Goal: Information Seeking & Learning: Check status

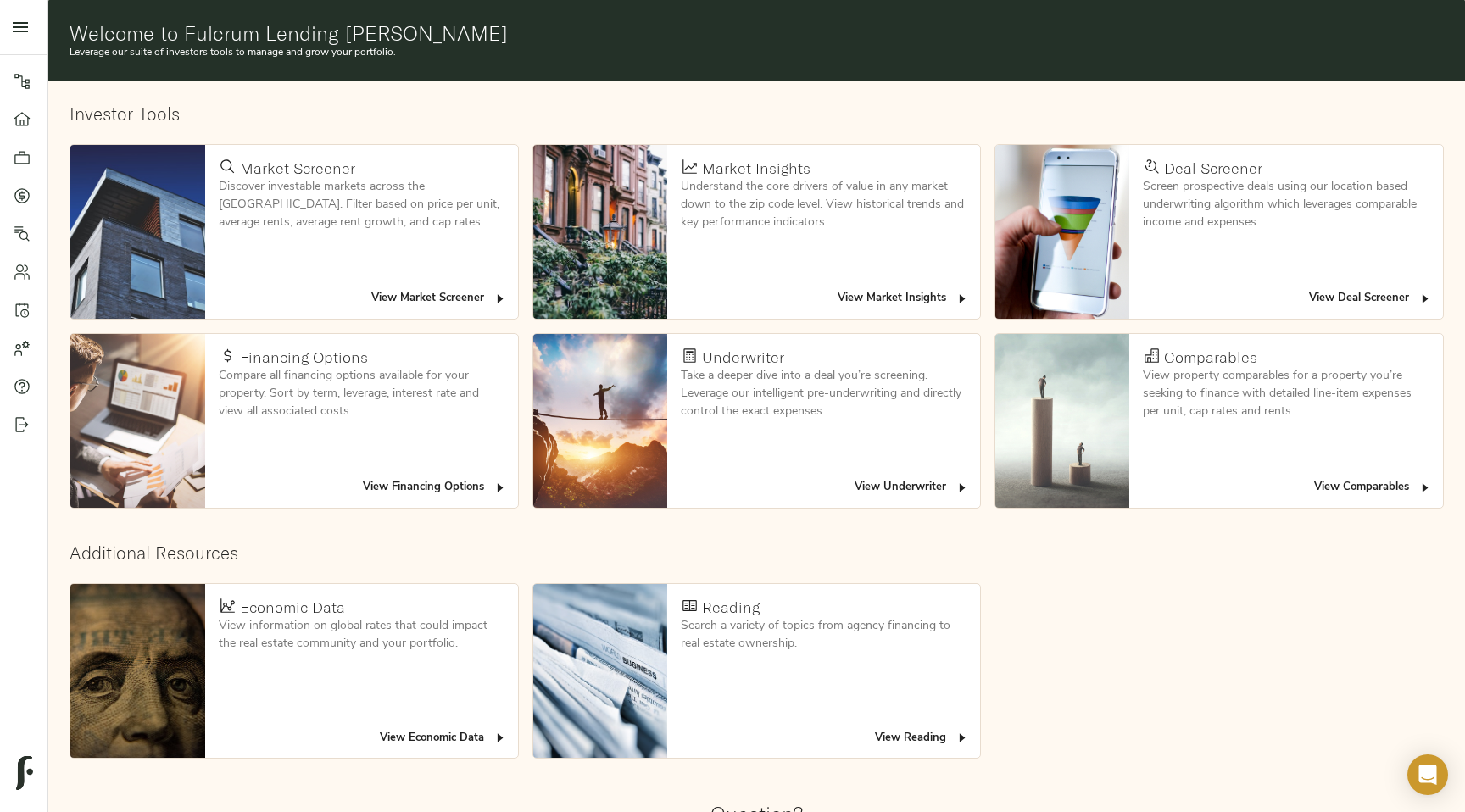
click at [1385, 289] on span "View Deal Screener" at bounding box center [1369, 298] width 123 height 19
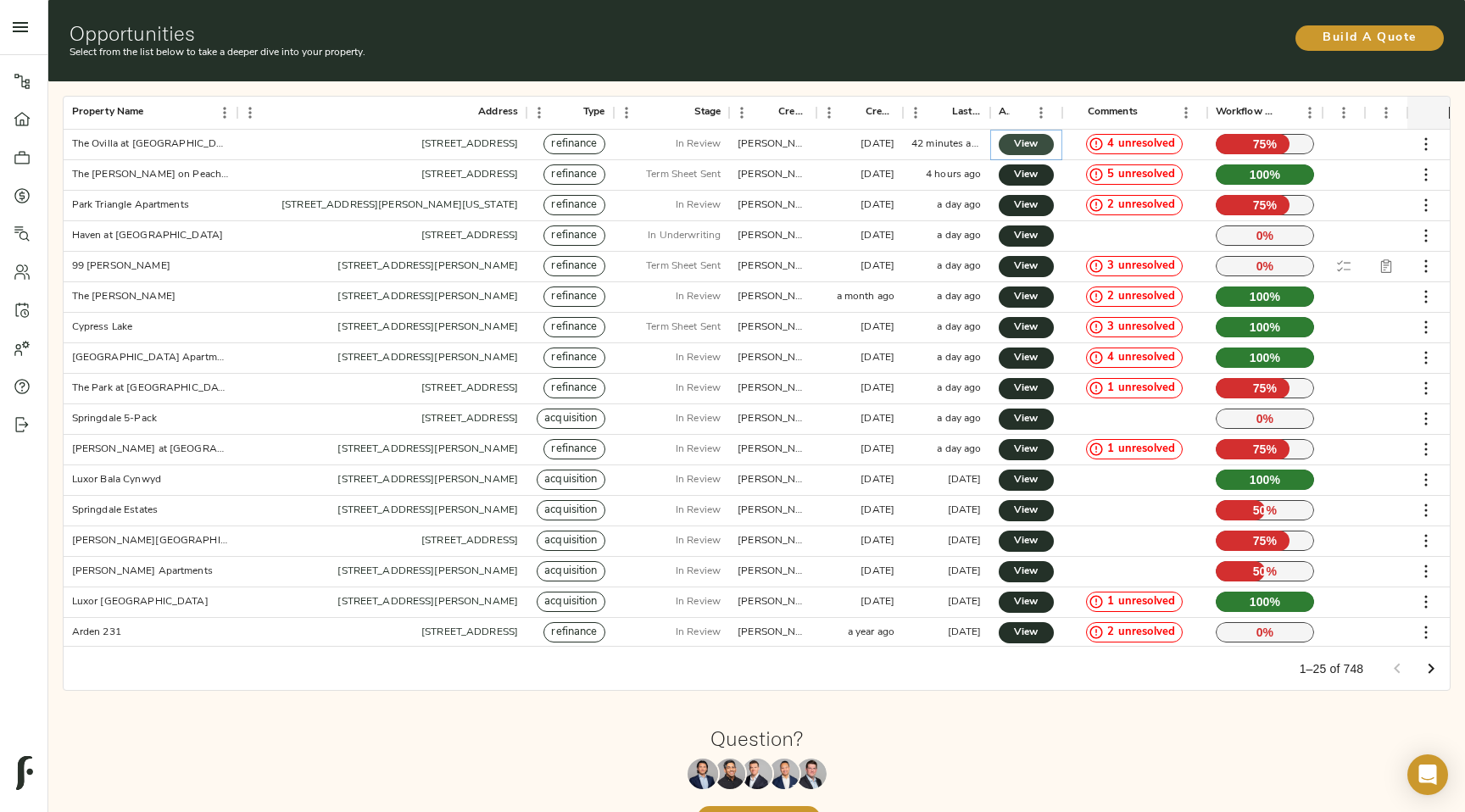
click at [1031, 151] on span "View" at bounding box center [1026, 144] width 21 height 17
click at [1031, 477] on span "View" at bounding box center [1026, 480] width 21 height 17
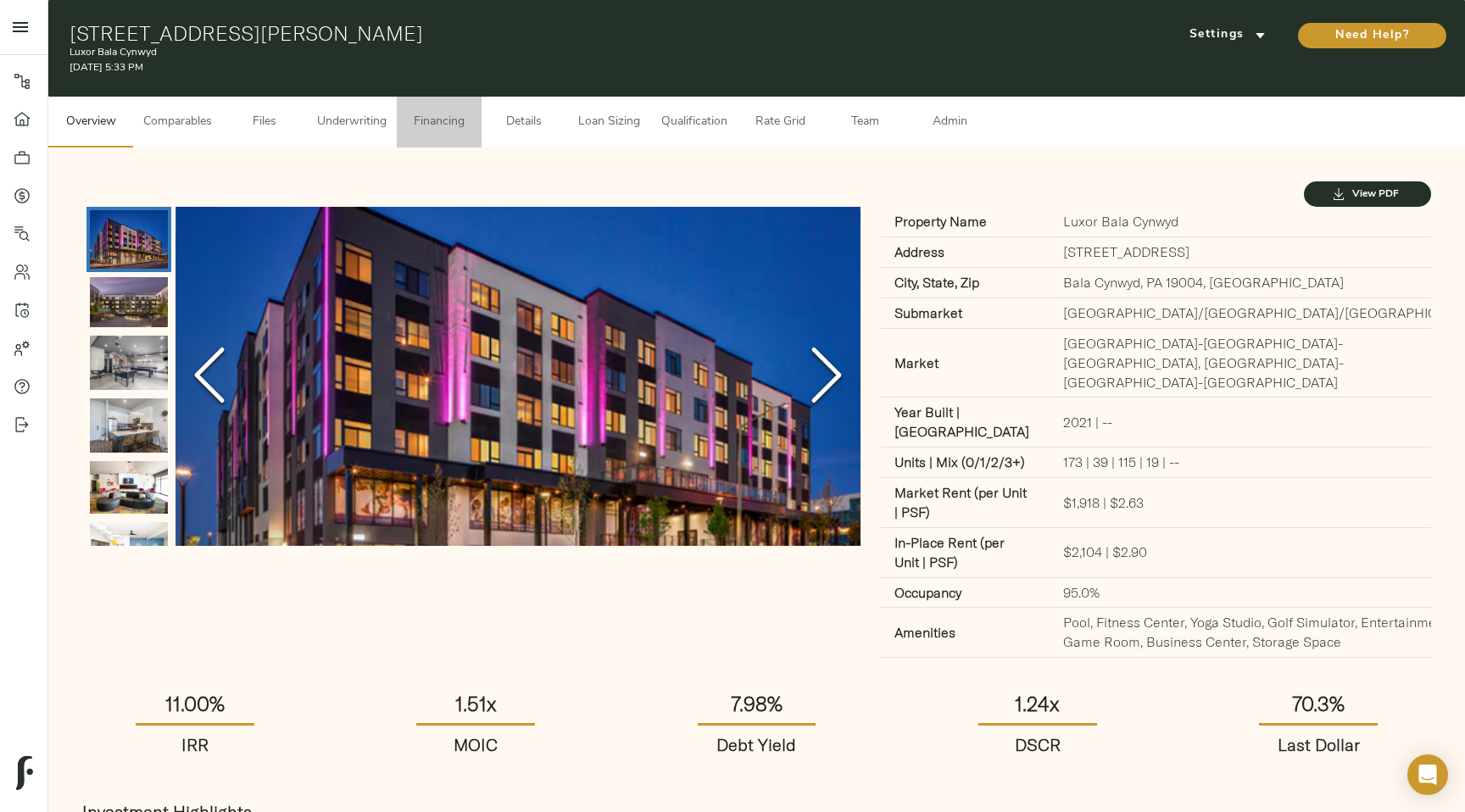
click at [430, 128] on span "Financing" at bounding box center [439, 123] width 64 height 21
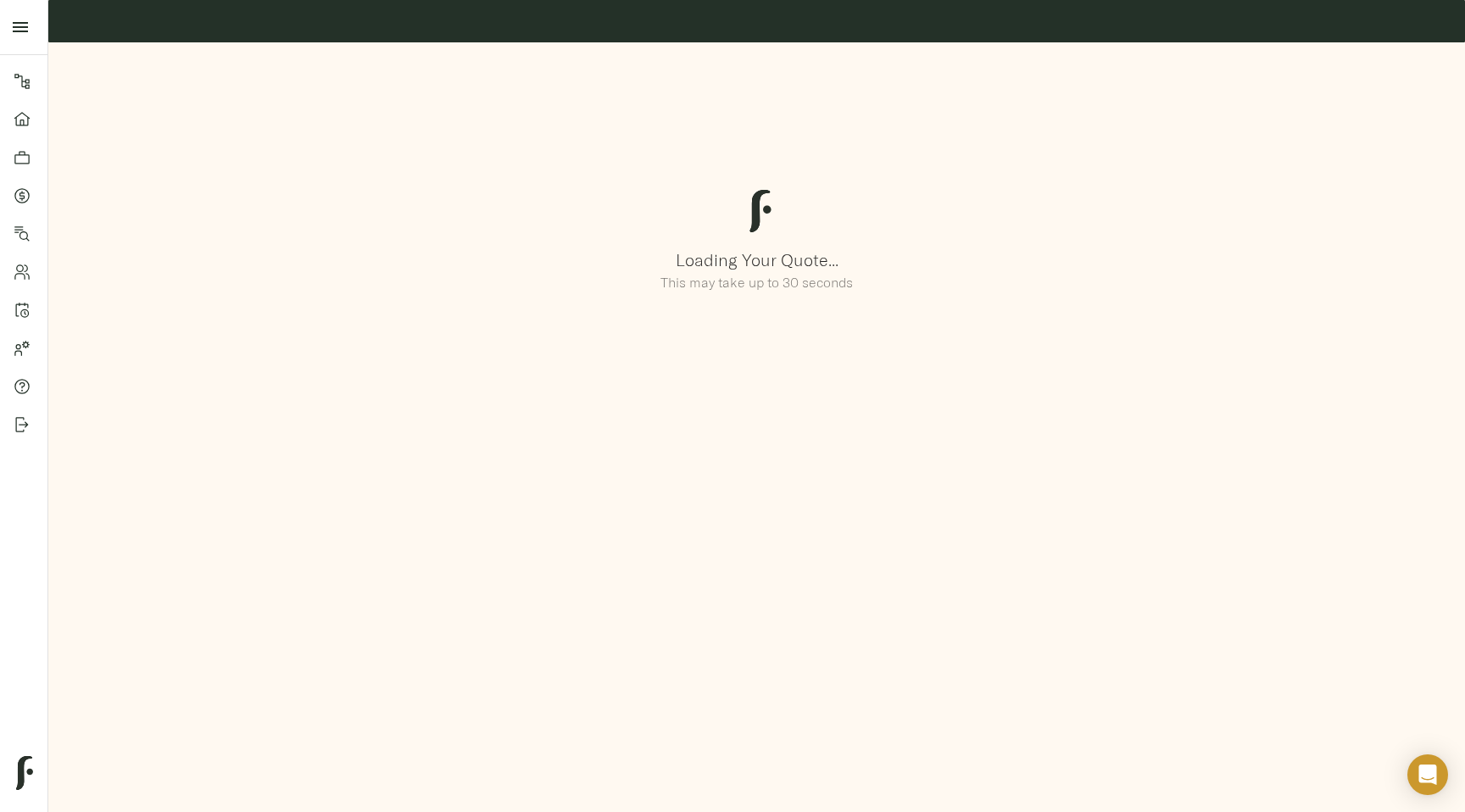
click at [733, 356] on div "Loading Your Quote... This may take up to 30 seconds" at bounding box center [756, 242] width 1423 height 406
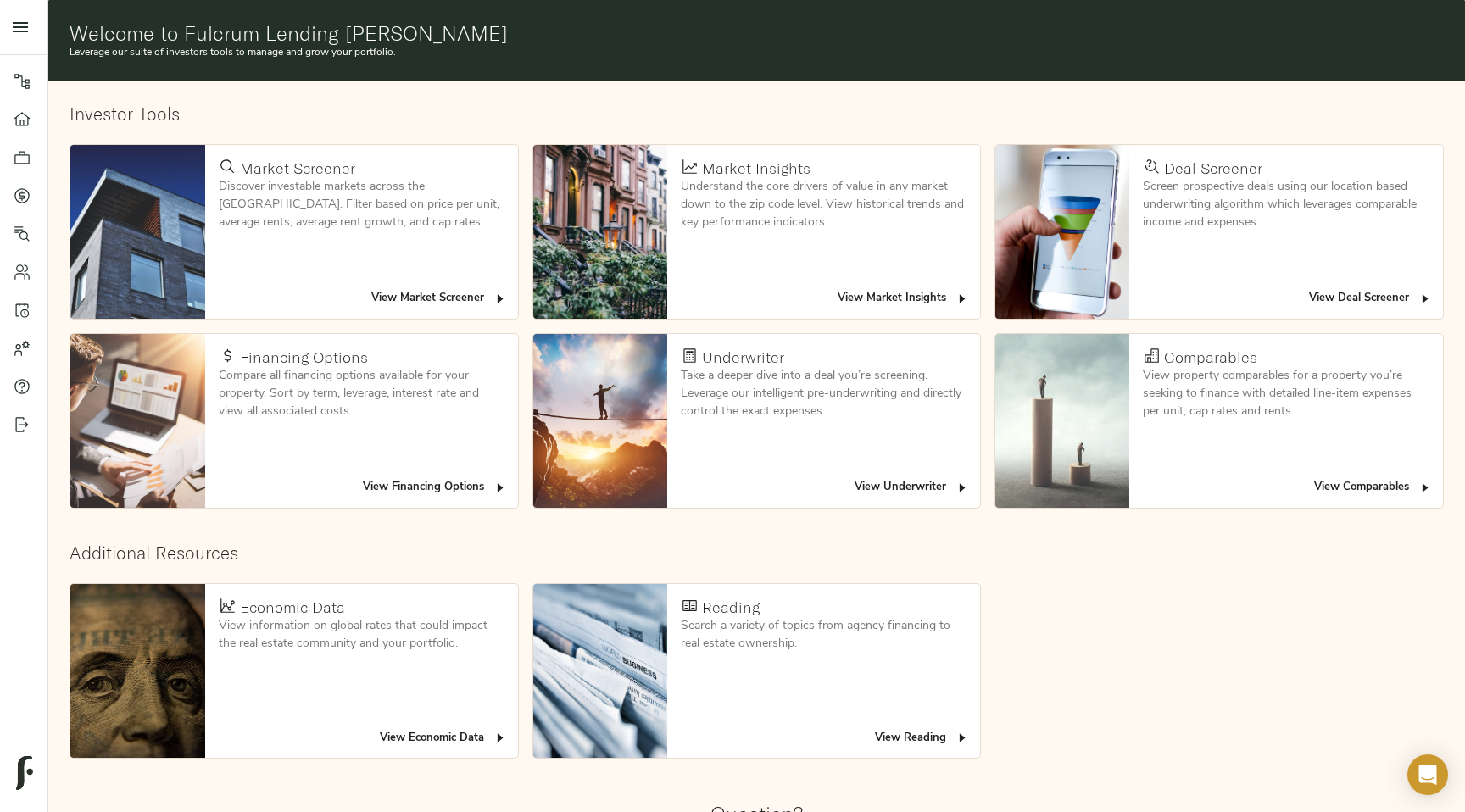
click at [1382, 296] on span "View Deal Screener" at bounding box center [1369, 298] width 123 height 19
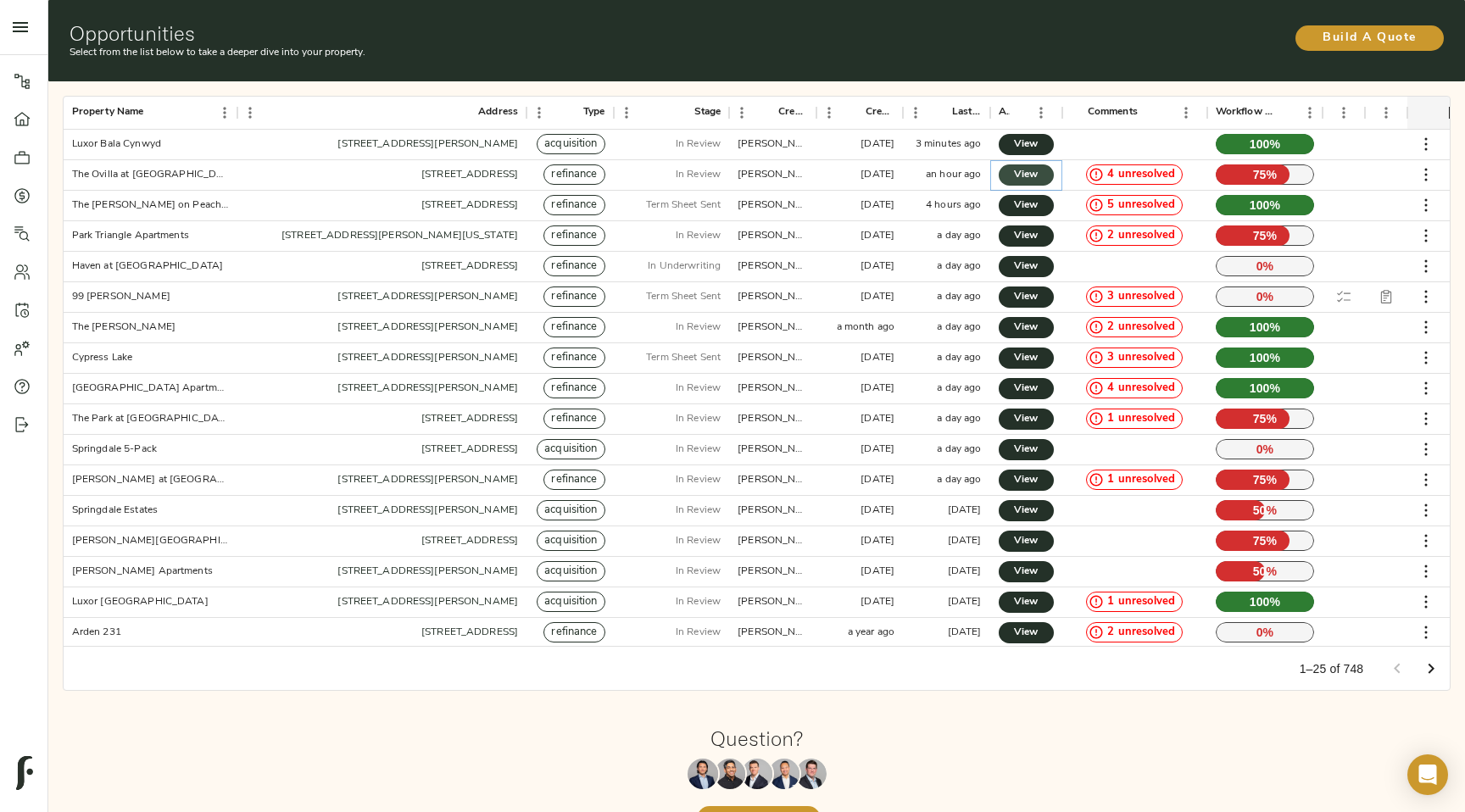
click at [1036, 176] on span "View" at bounding box center [1026, 175] width 21 height 17
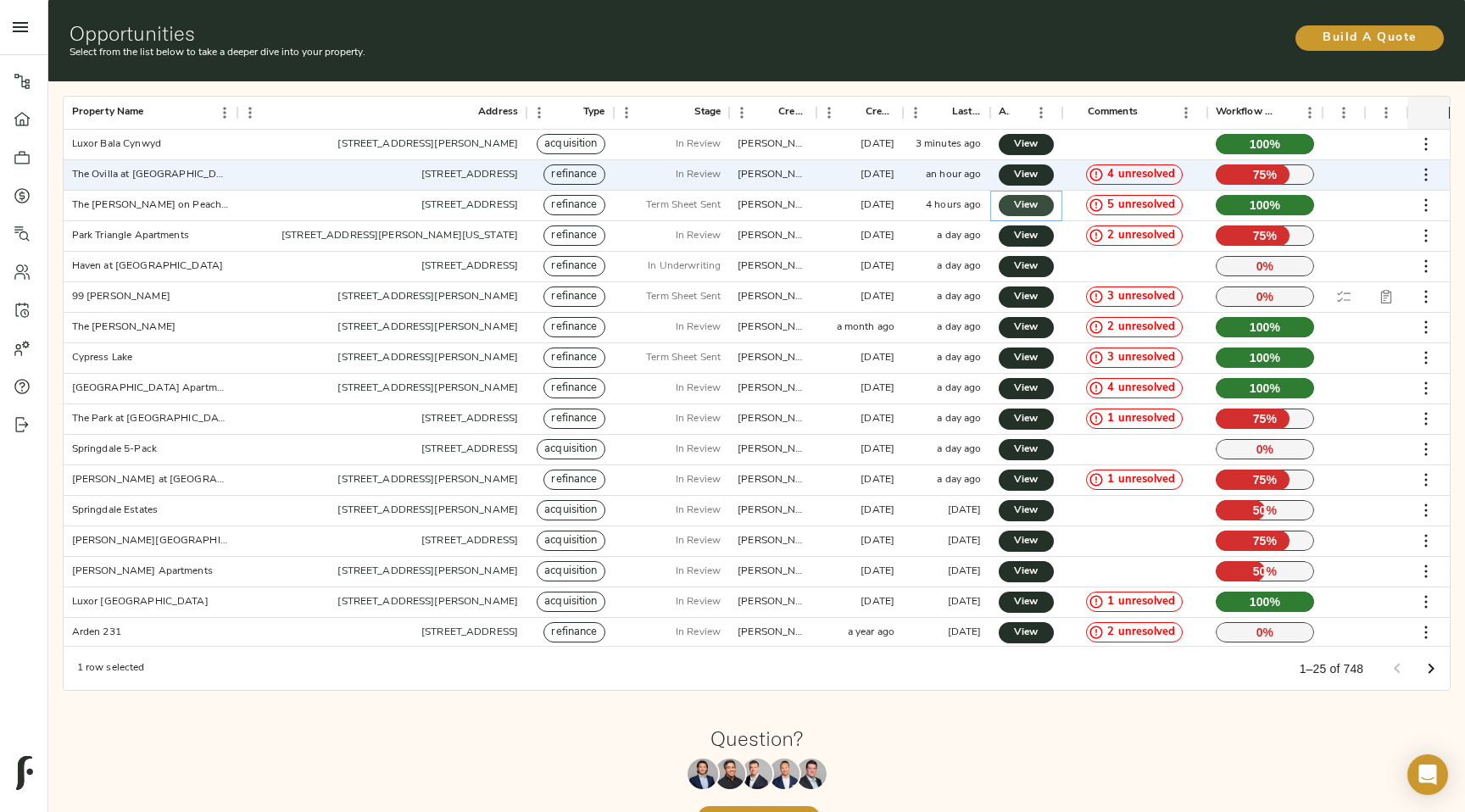
click at [1040, 204] on link "View" at bounding box center [1026, 205] width 55 height 21
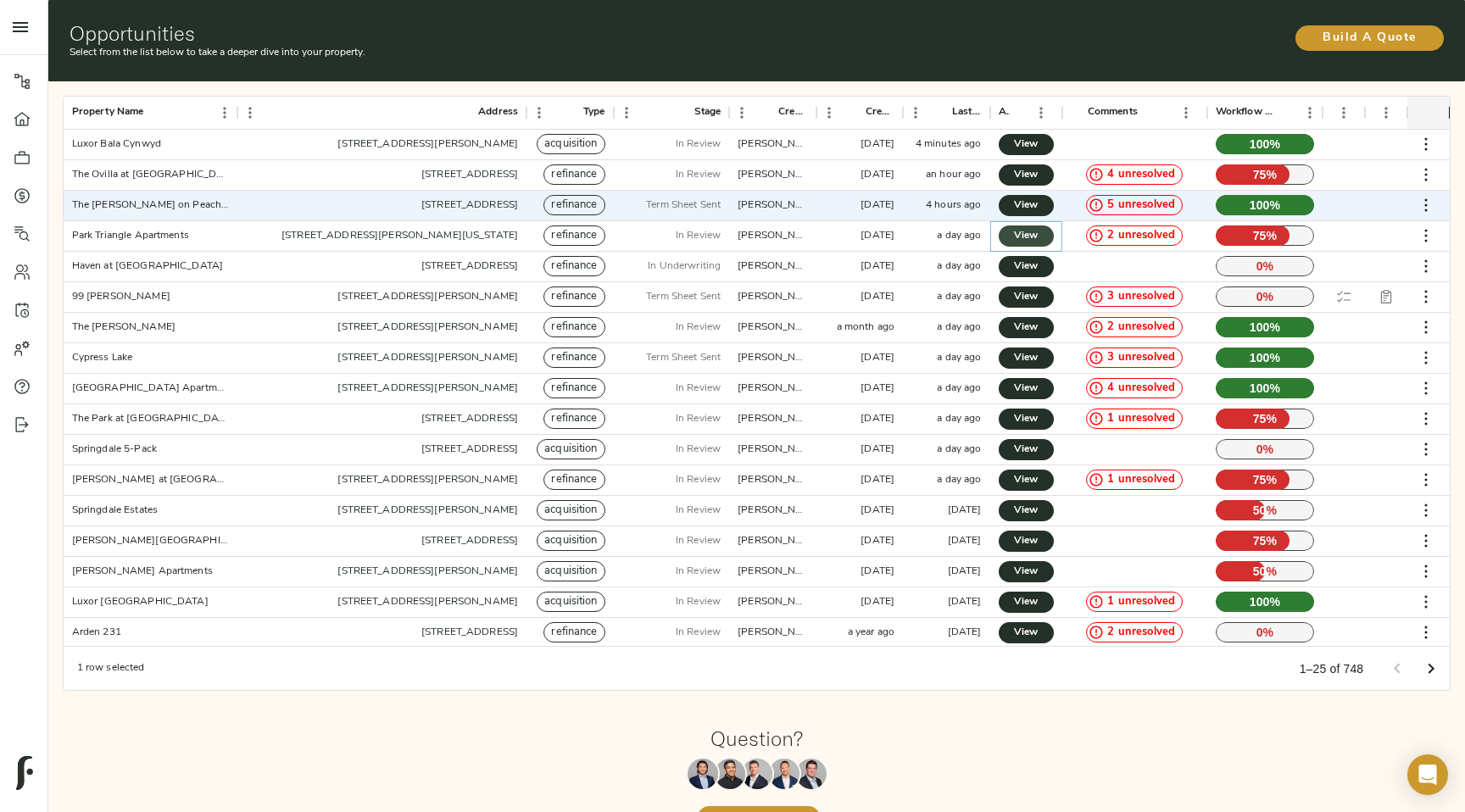
click at [1041, 238] on link "View" at bounding box center [1026, 236] width 55 height 21
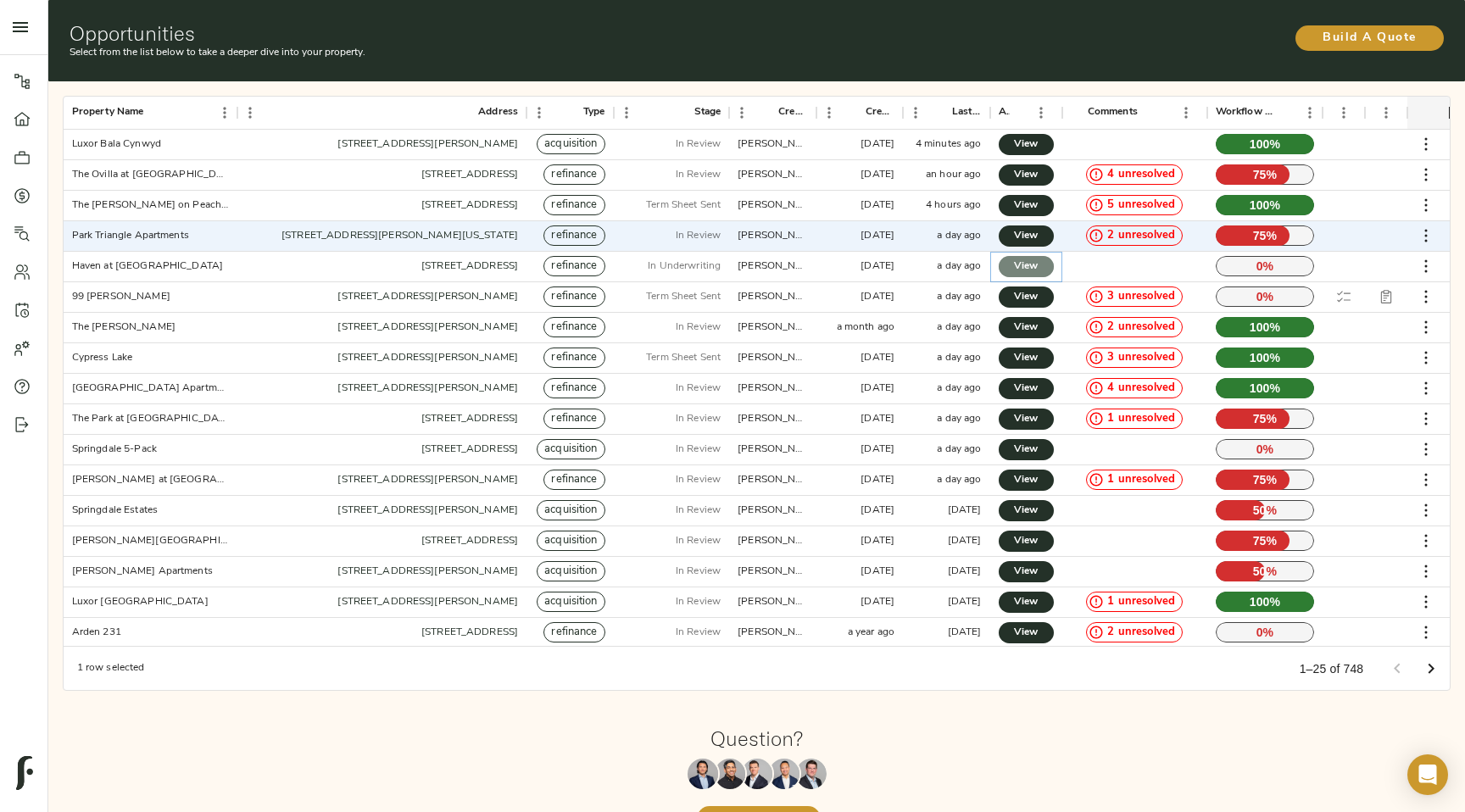
click at [1036, 263] on span "View" at bounding box center [1026, 266] width 21 height 17
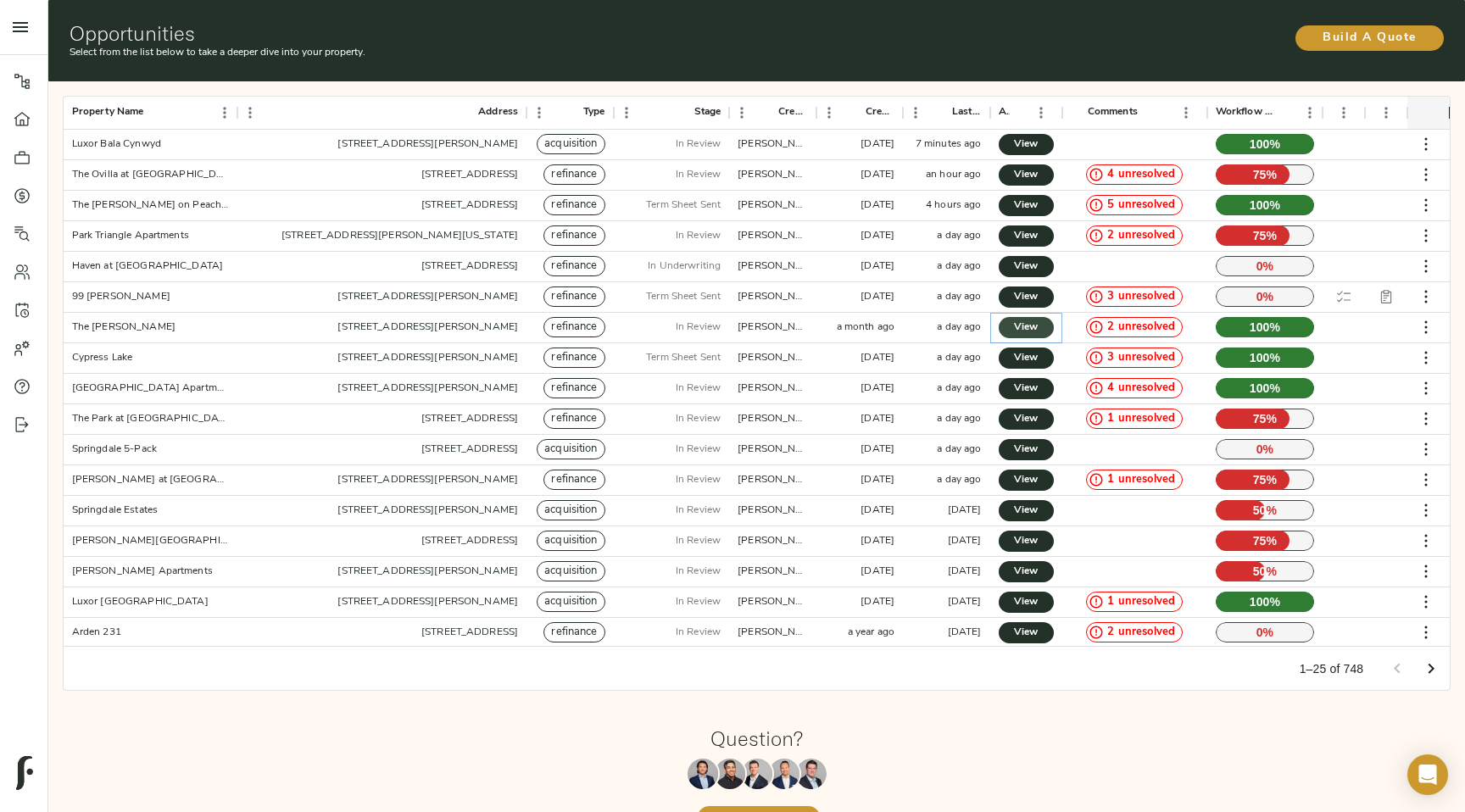
click at [1029, 328] on span "View" at bounding box center [1026, 328] width 21 height 17
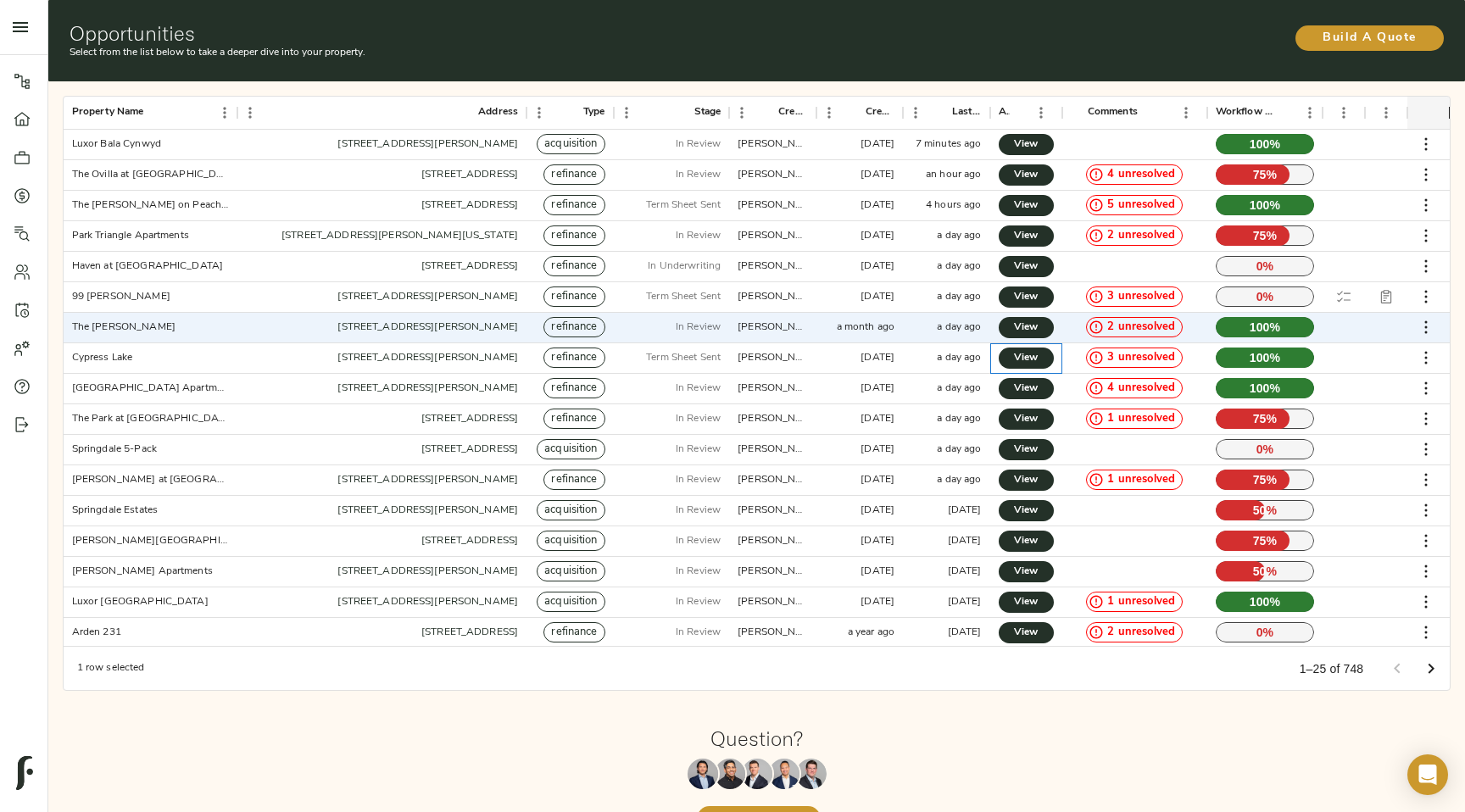
click at [1029, 371] on div "View" at bounding box center [1026, 358] width 72 height 30
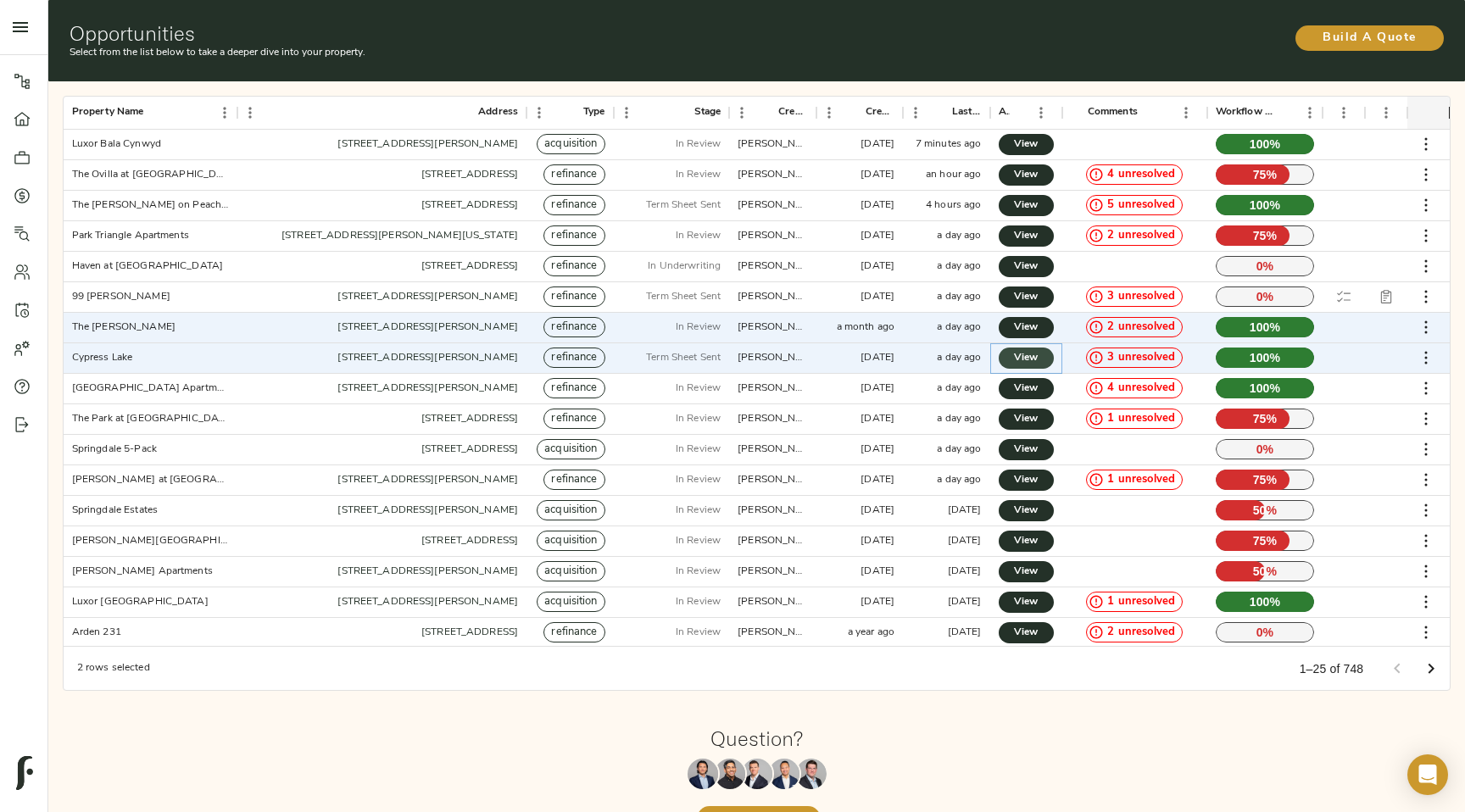
click at [1027, 361] on span "View" at bounding box center [1026, 358] width 21 height 17
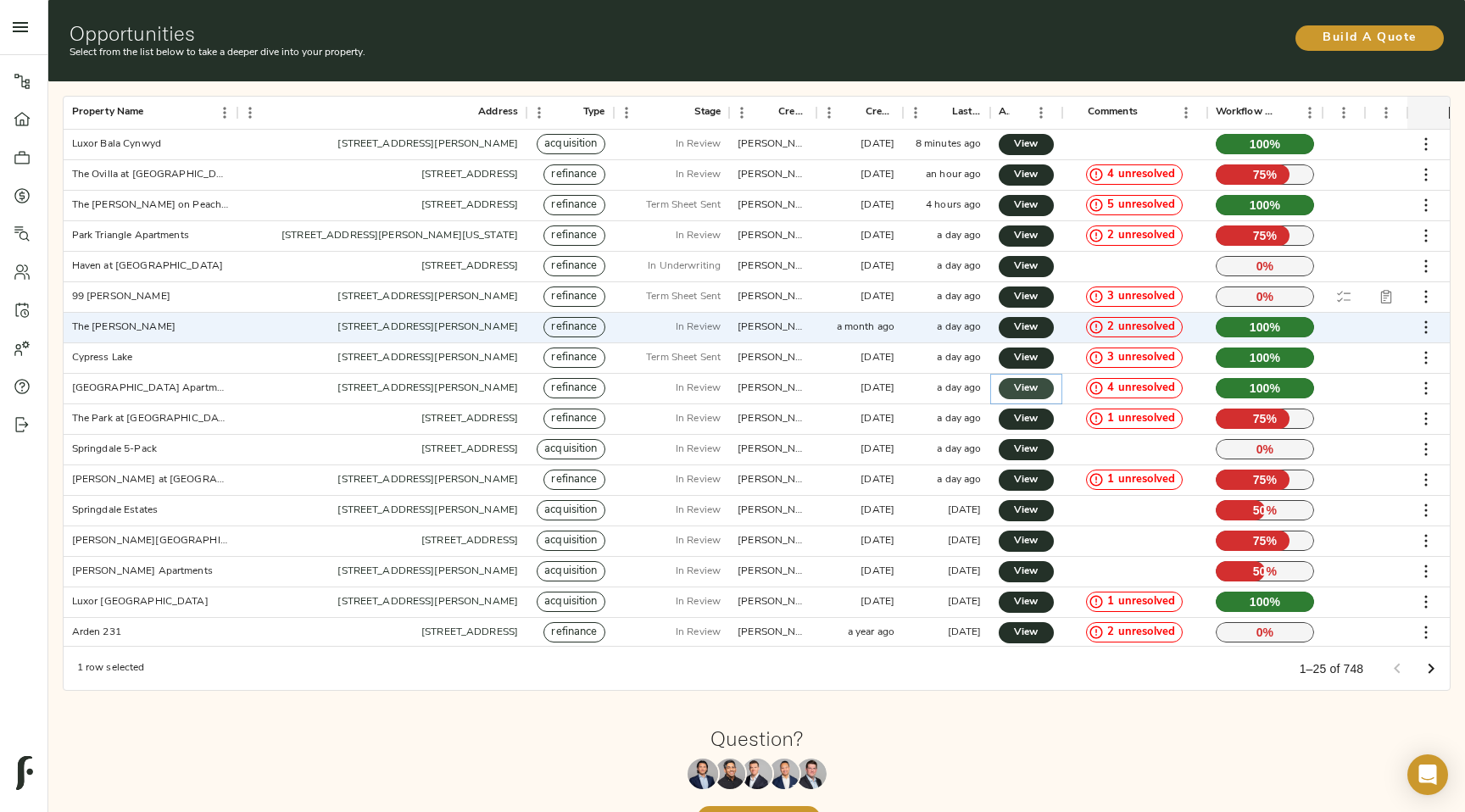
click at [1027, 393] on span "View" at bounding box center [1026, 389] width 21 height 17
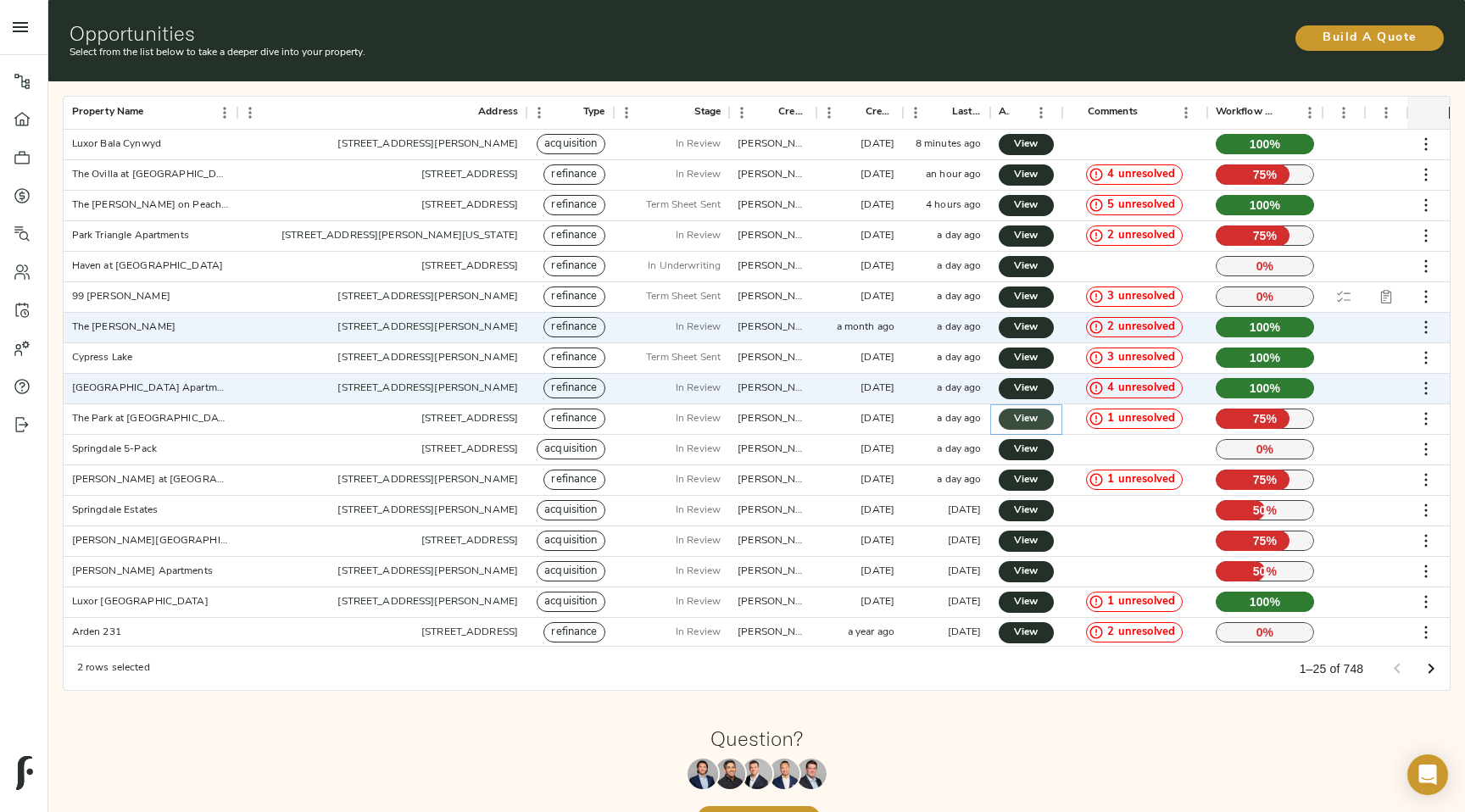
click at [1027, 423] on span "View" at bounding box center [1026, 419] width 21 height 17
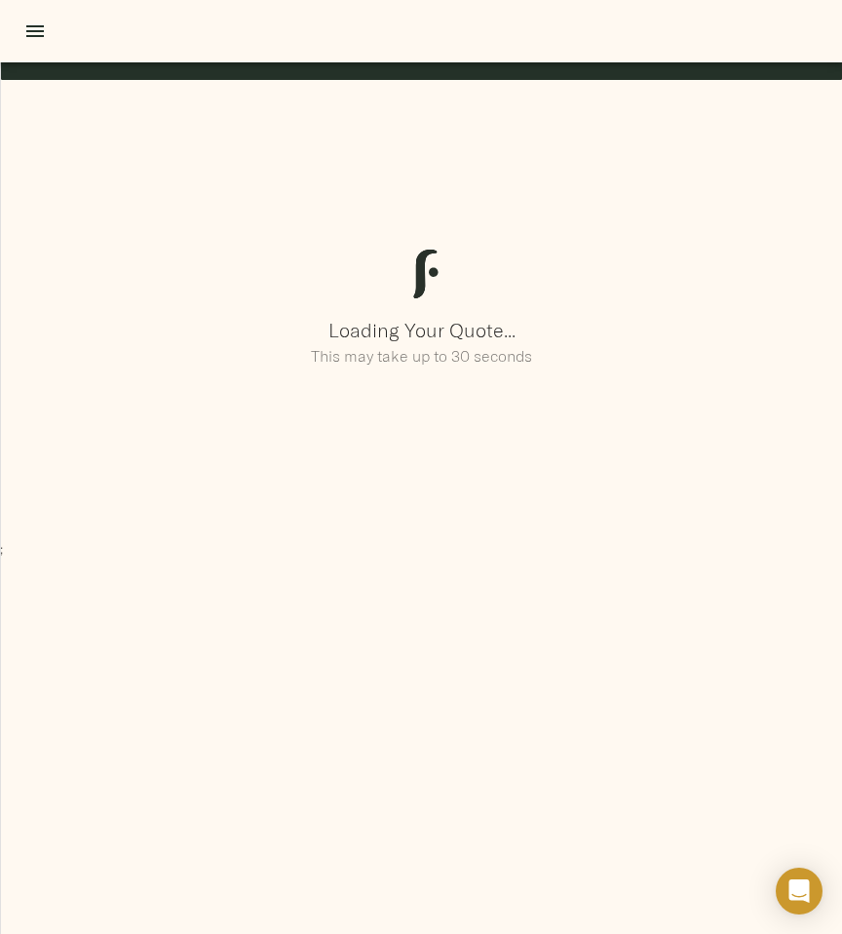
click at [798, 305] on div at bounding box center [421, 276] width 865 height 69
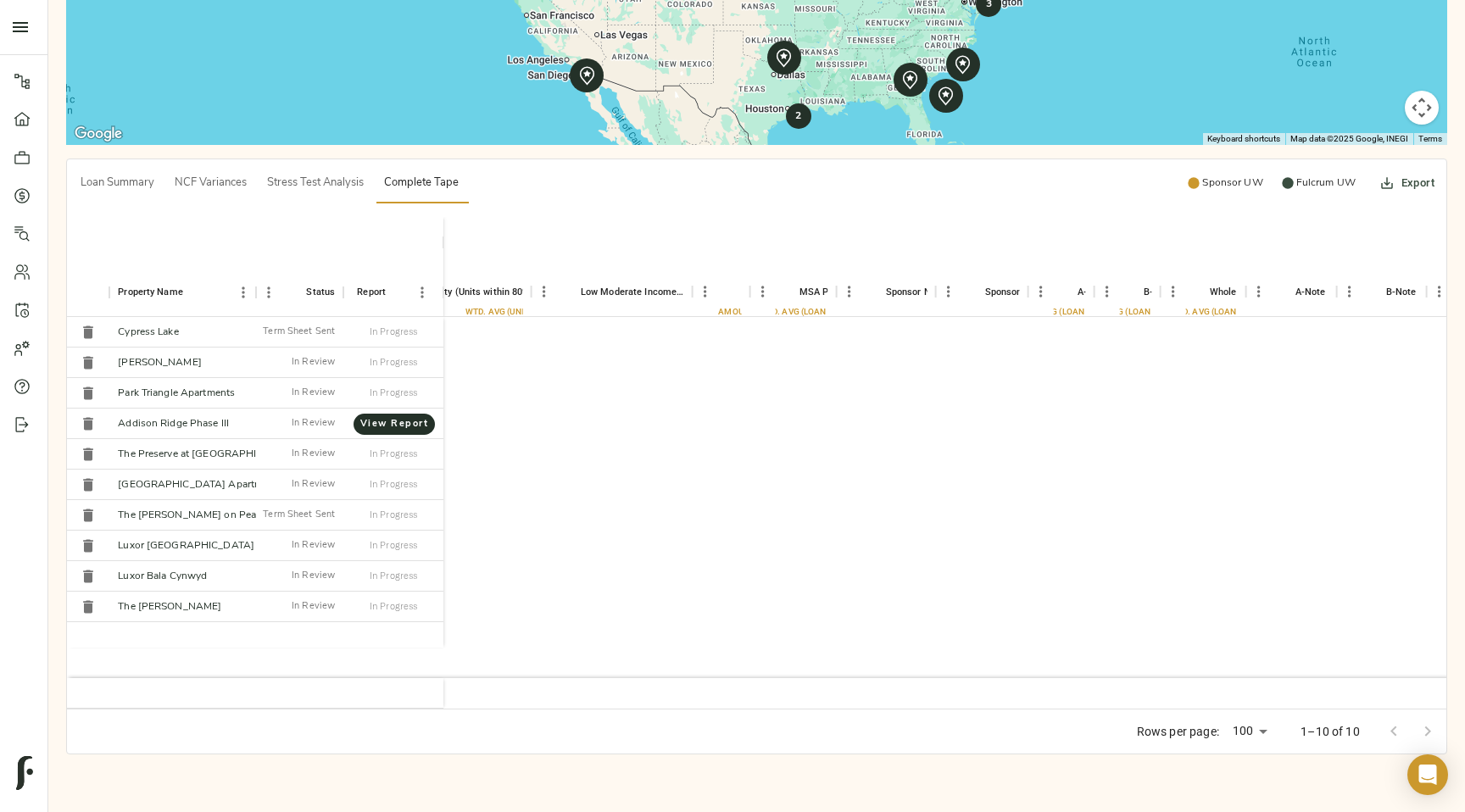
scroll to position [0, 2134]
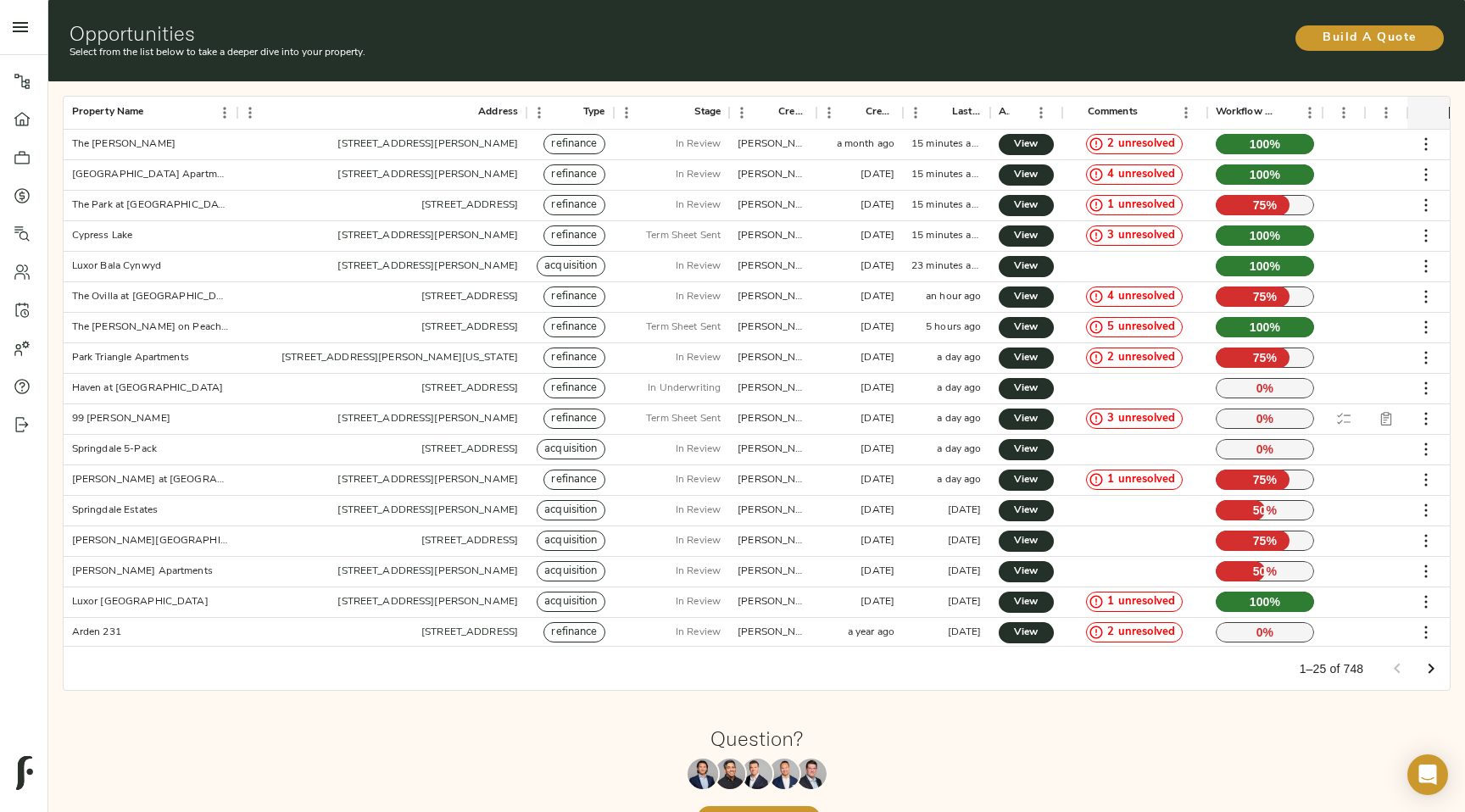
click at [469, 69] on div "Opportunities Select from the list below to take a deeper dive into your proper…" at bounding box center [756, 41] width 1416 height 82
